Goal: Task Accomplishment & Management: Complete application form

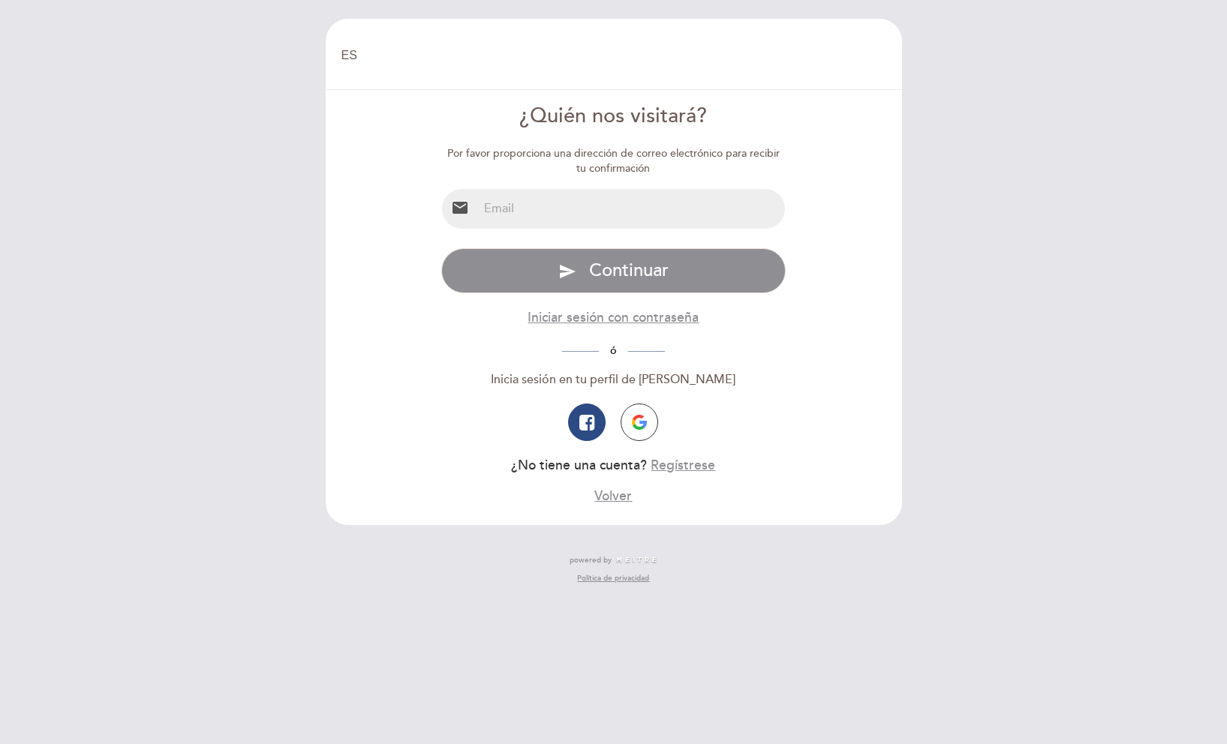
select select "es"
click at [561, 215] on input "email" at bounding box center [631, 209] width 307 height 40
type input "[EMAIL_ADDRESS][PERSON_NAME][DOMAIN_NAME]"
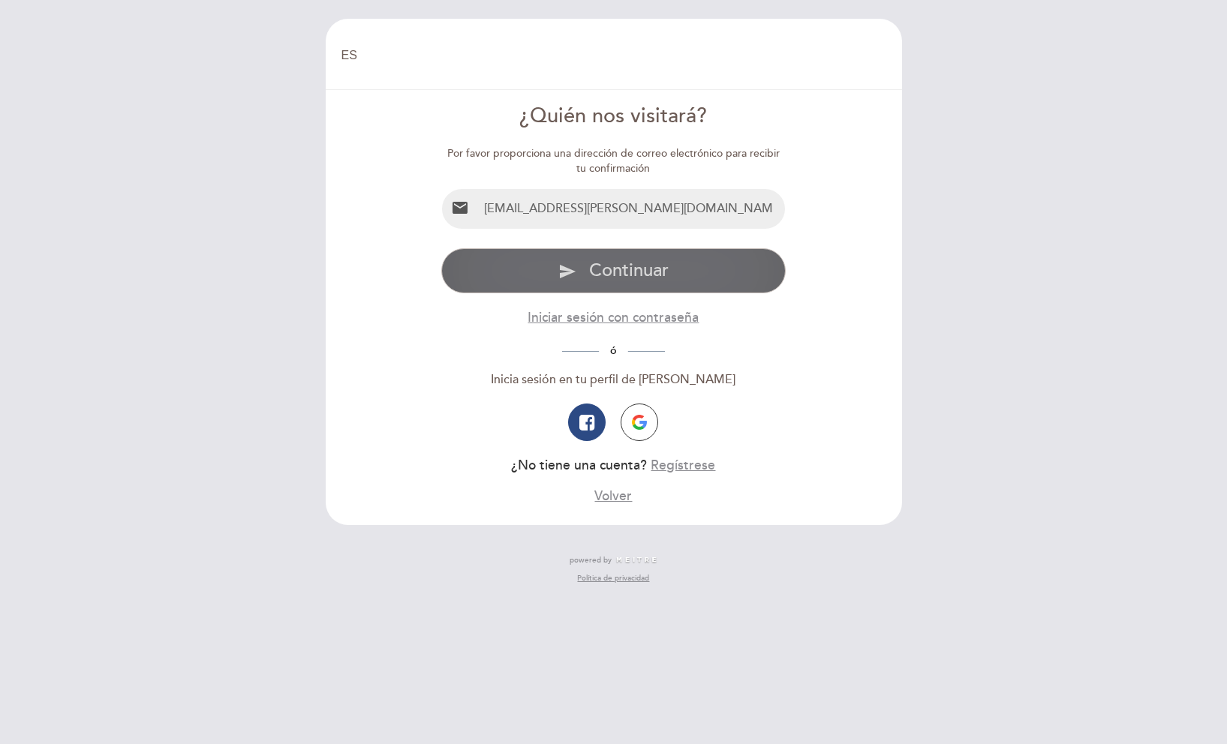
click at [635, 270] on span "Continuar" at bounding box center [629, 271] width 80 height 22
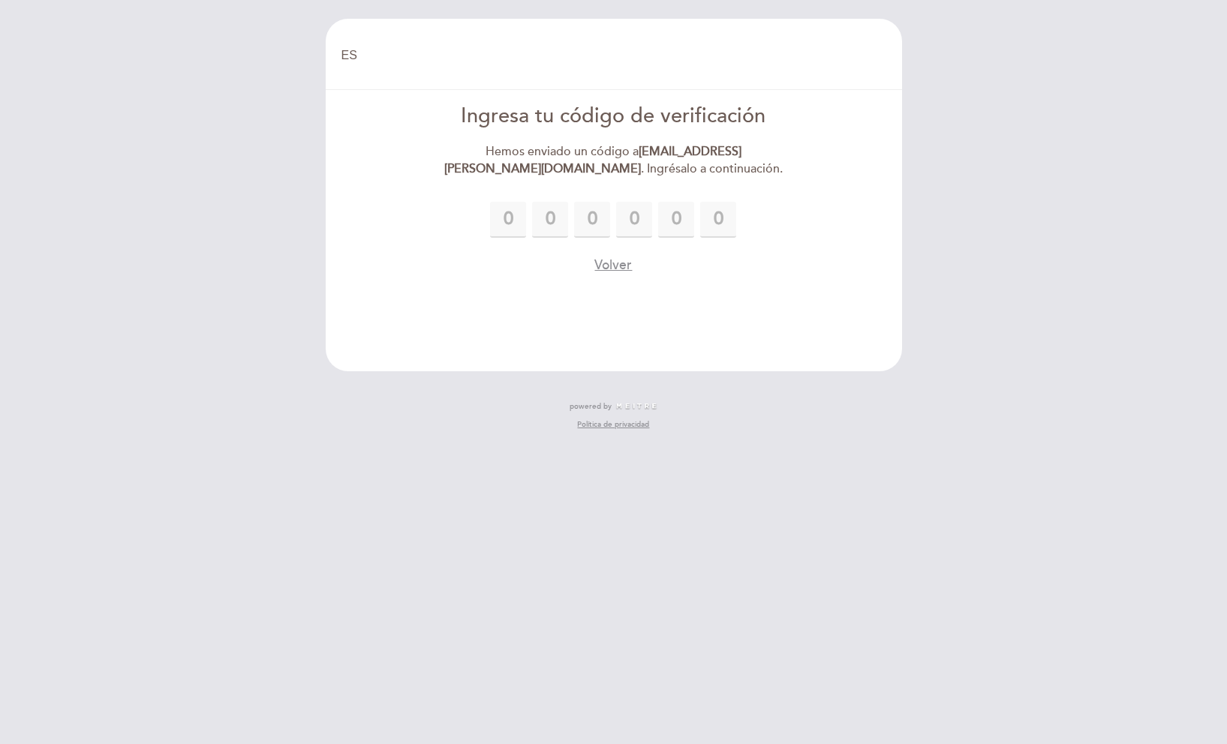
type input "1"
type input "3"
type input "4"
type input "7"
type input "0"
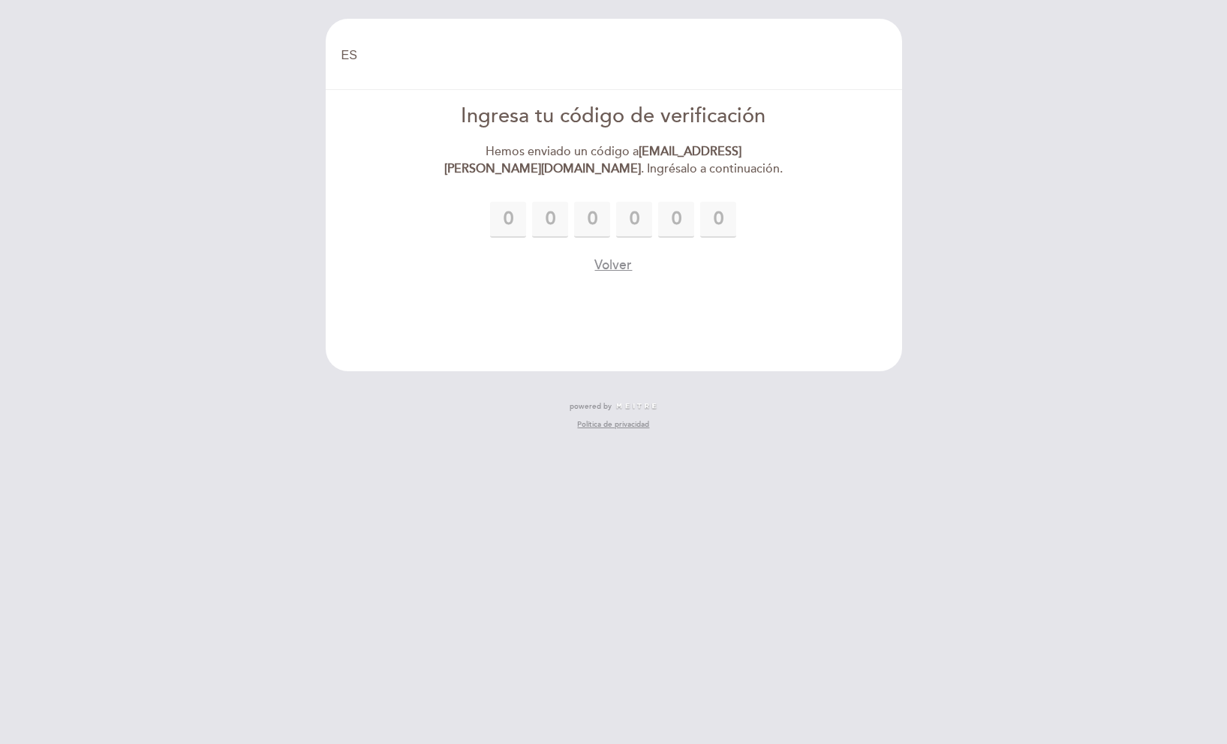
type input "7"
click at [797, 222] on form "Ingresa tu código de verificación Hemos enviado un código a [EMAIL_ADDRESS][PER…" at bounding box center [613, 188] width 555 height 173
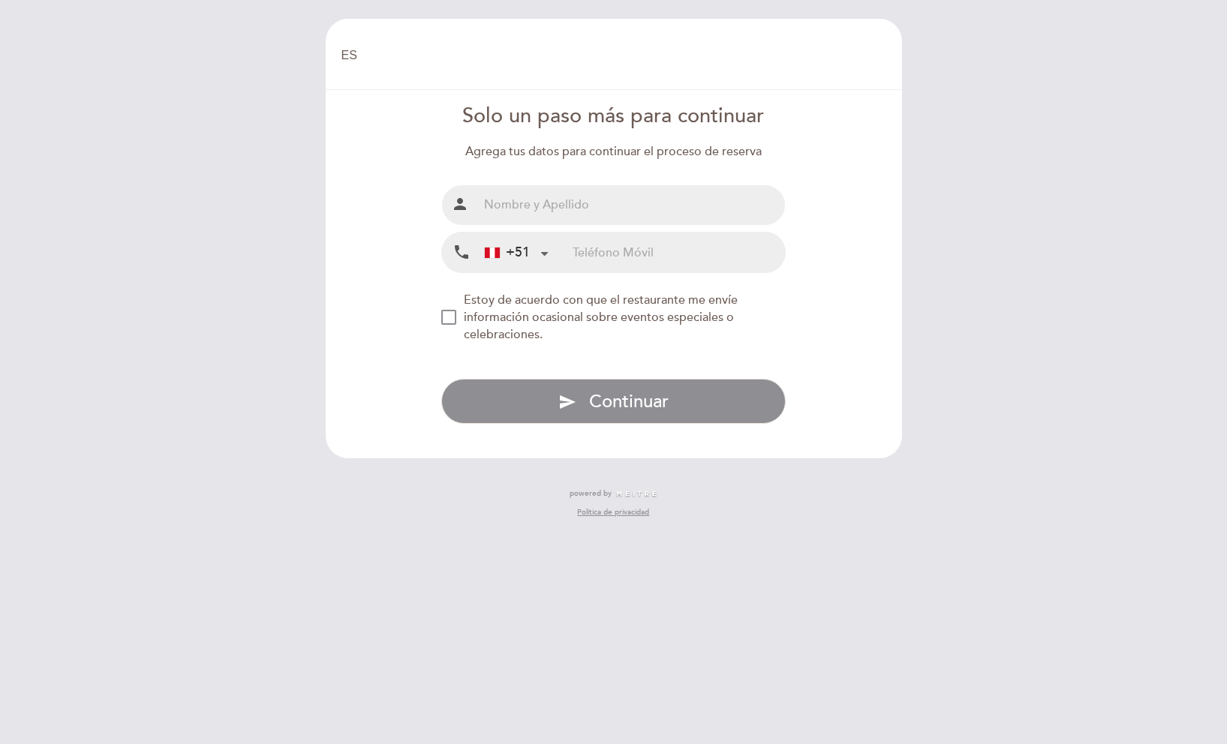
click at [710, 205] on input "text" at bounding box center [631, 205] width 307 height 40
type input "[PERSON_NAME]"
click at [672, 248] on input "tel" at bounding box center [678, 253] width 212 height 40
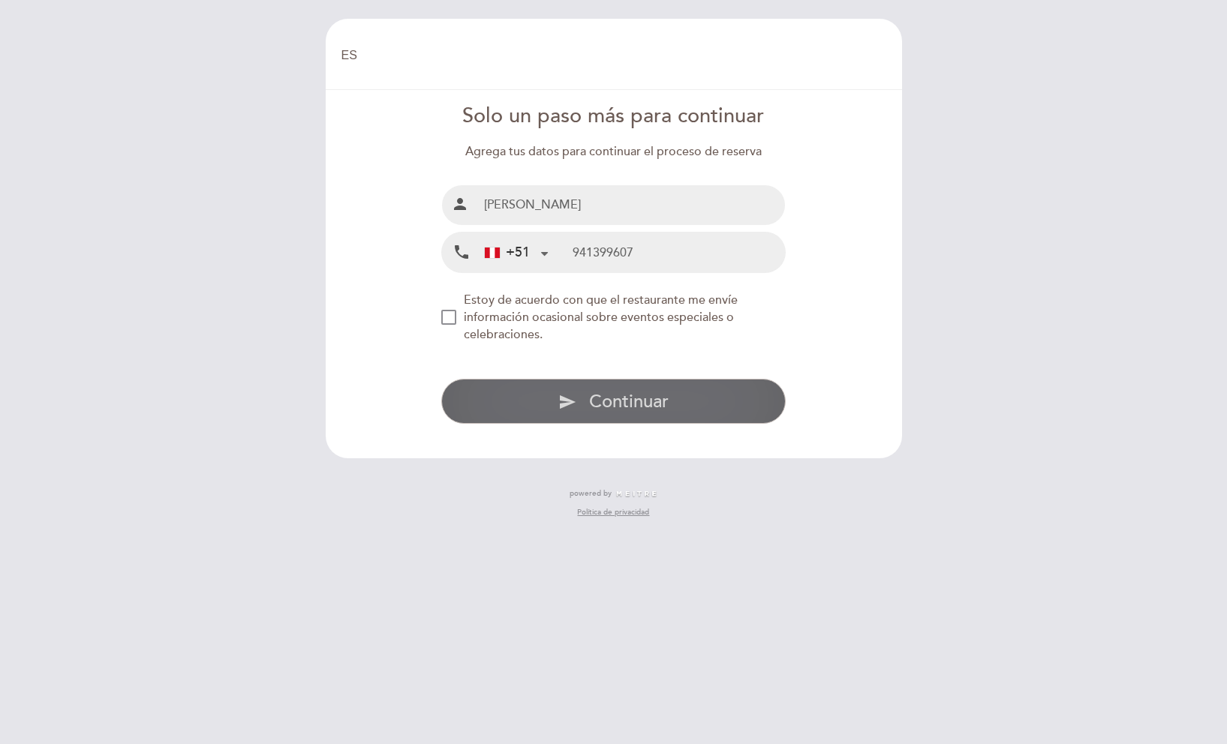
type input "941399607"
click at [661, 399] on span "Continuar" at bounding box center [629, 402] width 80 height 22
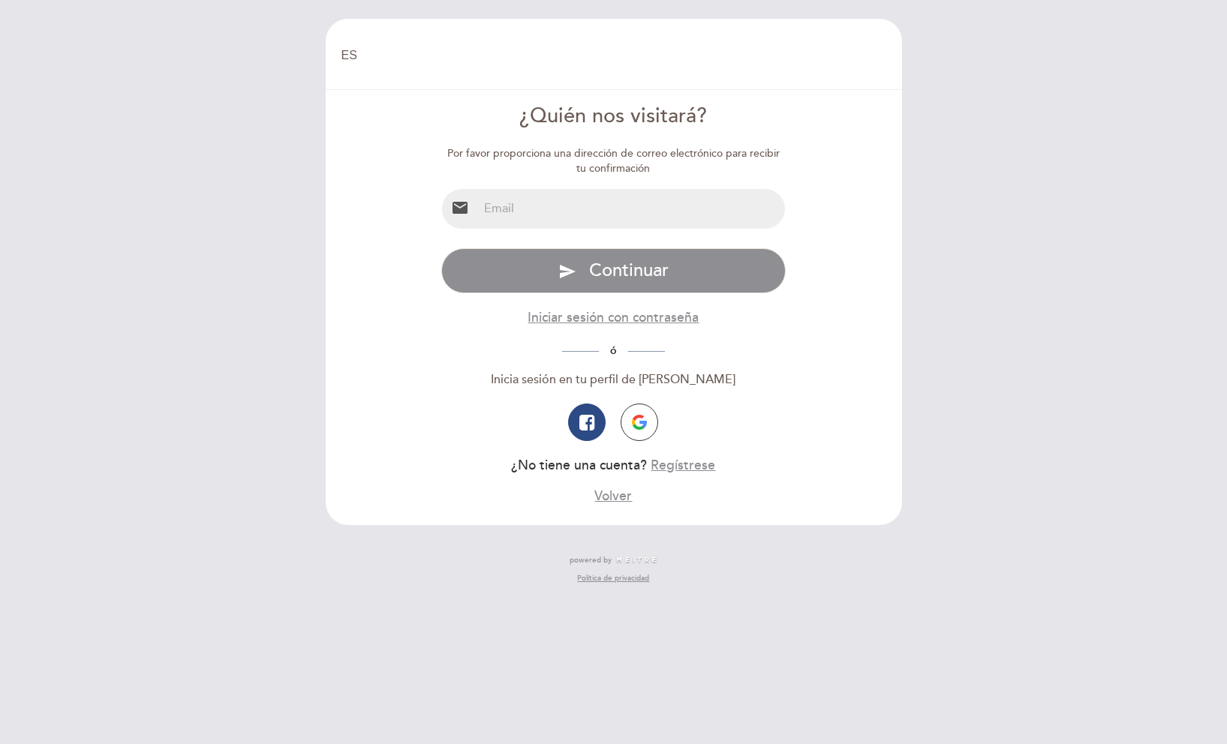
select select "es"
